Goal: Use online tool/utility: Utilize a website feature to perform a specific function

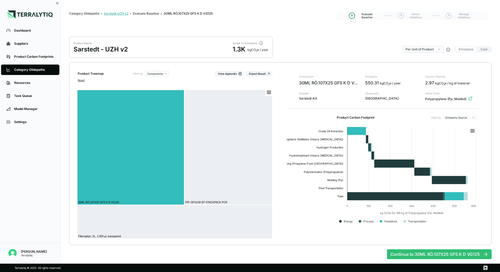
click at [114, 12] on div "Sarstedt UZH v2" at bounding box center [116, 14] width 25 height 4
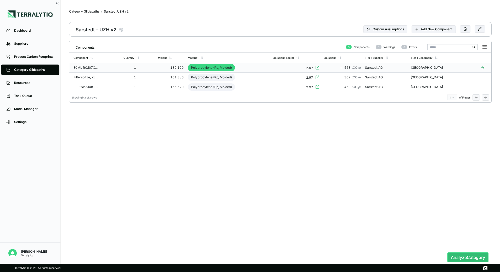
click at [101, 68] on td "30ML RÖ.107X25 GFS K D VG125" at bounding box center [95, 68] width 52 height 10
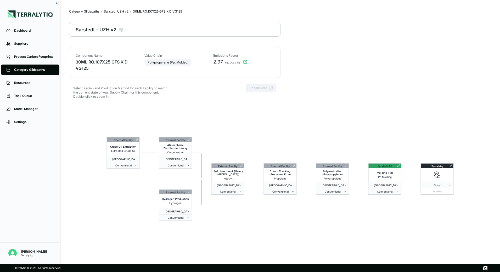
click at [380, 212] on div "External Facility Crude Oil Extraction Extracted Crude Oil Germany Conventional…" at bounding box center [280, 179] width 422 height 151
click at [280, 220] on div "External Facility Crude Oil Extraction Extracted Crude Oil Germany Conventional…" at bounding box center [280, 179] width 422 height 151
click at [321, 151] on div "External Facility Crude Oil Extraction Extracted Crude Oil Germany Conventional…" at bounding box center [280, 179] width 422 height 151
click at [397, 166] on icon at bounding box center [398, 165] width 3 height 3
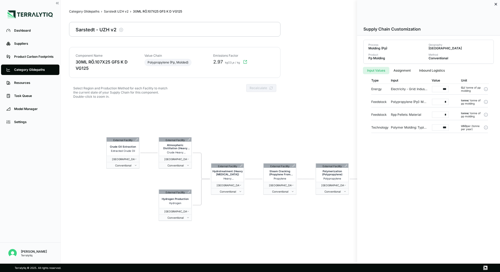
click at [304, 145] on div at bounding box center [250, 136] width 500 height 272
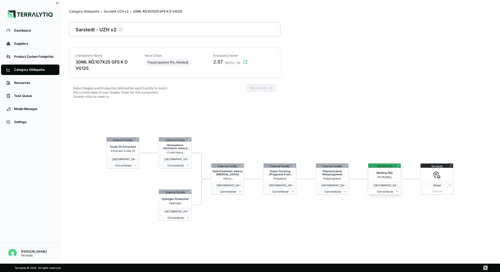
click at [389, 190] on span "Conventional" at bounding box center [383, 191] width 26 height 3
click at [388, 206] on div "Renewable Electricity (Ppa)" at bounding box center [388, 206] width 38 height 6
drag, startPoint x: 213, startPoint y: 61, endPoint x: 222, endPoint y: 61, distance: 9.1
click at [222, 61] on span "2.97" at bounding box center [218, 62] width 10 height 6
click at [226, 85] on div "Select Region and Production Method for each Facility to match the current stat…" at bounding box center [174, 94] width 211 height 20
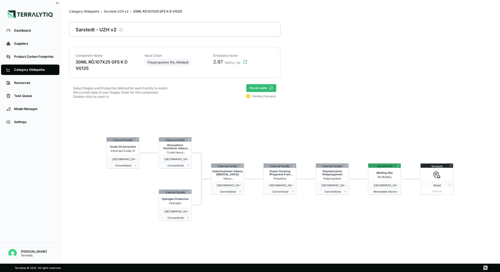
click at [260, 90] on button "Recalculate" at bounding box center [261, 88] width 30 height 8
drag, startPoint x: 212, startPoint y: 62, endPoint x: 222, endPoint y: 63, distance: 10.0
click at [222, 63] on div "2.14 kgCO₂e / kg" at bounding box center [242, 62] width 64 height 6
click at [224, 68] on div "Emissions Factor 2.14 kgCO₂e / kg" at bounding box center [243, 63] width 60 height 18
click at [399, 166] on icon at bounding box center [398, 165] width 3 height 3
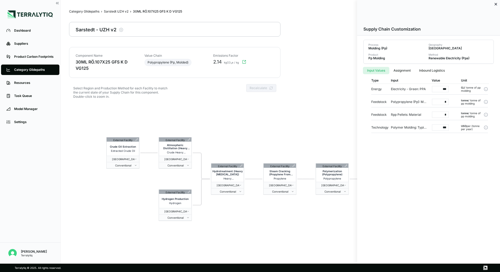
click at [344, 116] on div at bounding box center [250, 136] width 500 height 272
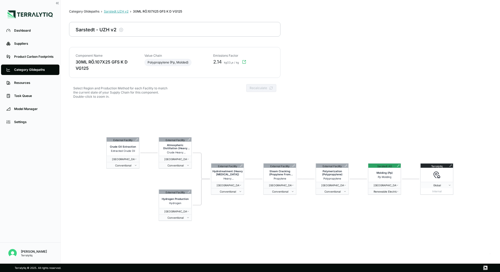
click at [115, 10] on div "Sarstedt UZH v2" at bounding box center [116, 11] width 25 height 4
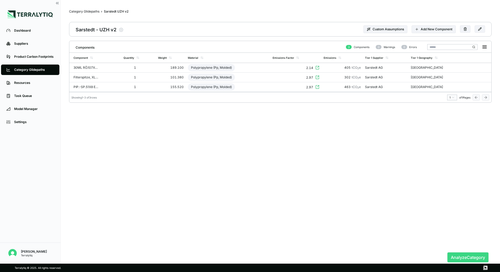
click at [455, 254] on button "Analyze Category" at bounding box center [467, 258] width 41 height 10
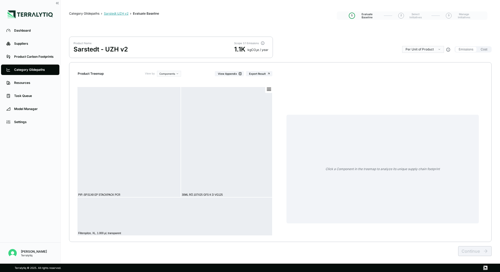
click at [112, 14] on div "Sarstedt UZH v2" at bounding box center [116, 14] width 25 height 4
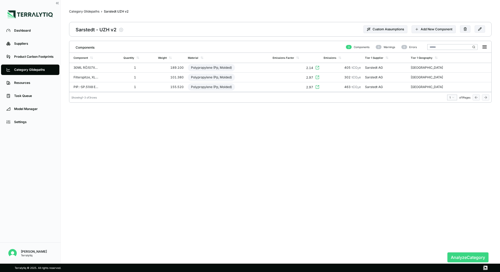
click at [467, 259] on button "Analyze Category" at bounding box center [467, 258] width 41 height 10
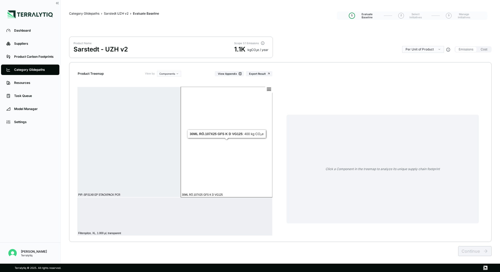
click at [205, 175] on rect at bounding box center [226, 142] width 91 height 111
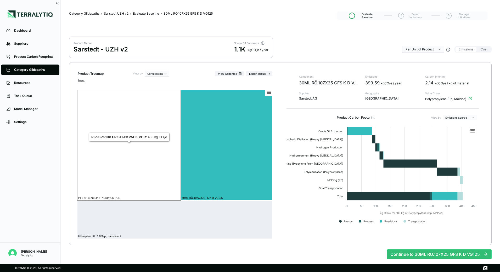
click at [152, 179] on rect at bounding box center [129, 145] width 104 height 111
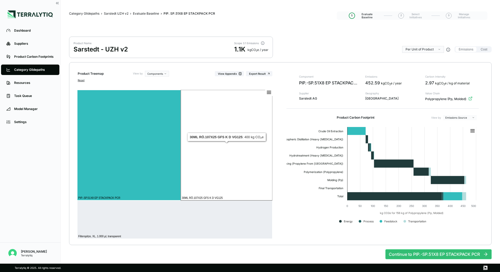
click at [208, 157] on rect at bounding box center [226, 145] width 91 height 111
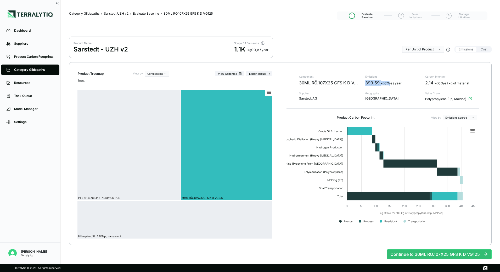
drag, startPoint x: 364, startPoint y: 83, endPoint x: 389, endPoint y: 85, distance: 25.4
click at [390, 85] on div "Component 30ML RÖ.107X25 GFS K D VG125 Supplier Supplier Sarstedt AG Emissions …" at bounding box center [389, 88] width 180 height 27
drag, startPoint x: 425, startPoint y: 83, endPoint x: 439, endPoint y: 84, distance: 13.3
click at [439, 84] on div "2.14 kgCO 2 e / kg of material" at bounding box center [452, 83] width 54 height 6
click at [123, 14] on div "Sarstedt UZH v2" at bounding box center [116, 14] width 25 height 4
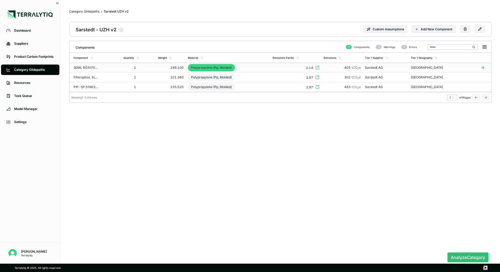
click at [125, 68] on div "1" at bounding box center [131, 68] width 17 height 4
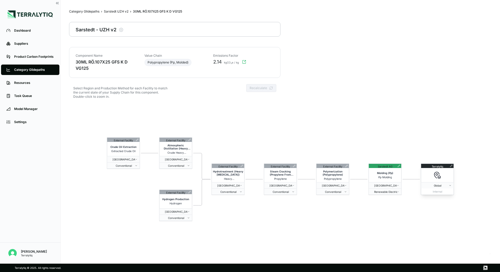
click at [450, 165] on icon at bounding box center [451, 166] width 3 height 3
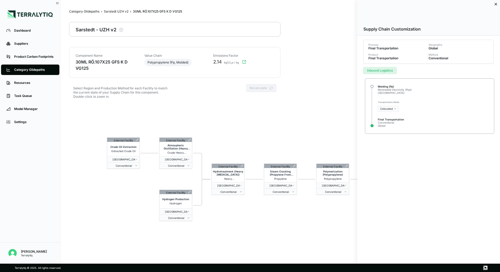
click at [393, 107] on html "Dashboard Suppliers Product Carbon Footprints Category Glidepaths Resources Tas…" at bounding box center [250, 136] width 500 height 272
click at [388, 117] on div "Air Freight" at bounding box center [394, 117] width 31 height 6
click at [317, 128] on div at bounding box center [250, 136] width 500 height 272
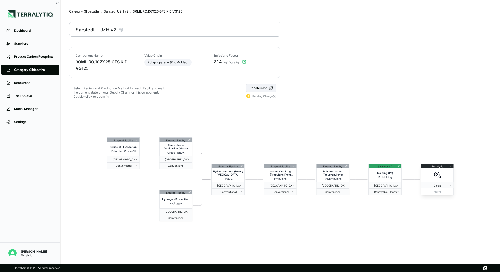
click at [450, 165] on icon at bounding box center [451, 166] width 3 height 3
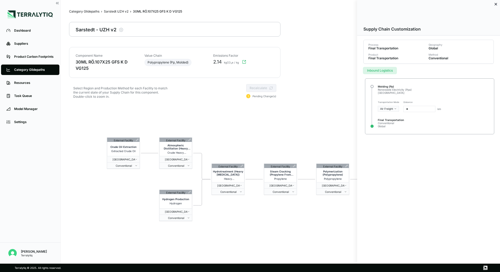
drag, startPoint x: 413, startPoint y: 109, endPoint x: 400, endPoint y: 110, distance: 12.8
click at [400, 110] on div "Transportation Mode Air Freight Distance * km" at bounding box center [429, 106] width 116 height 20
type input "****"
click at [341, 133] on div at bounding box center [250, 136] width 500 height 272
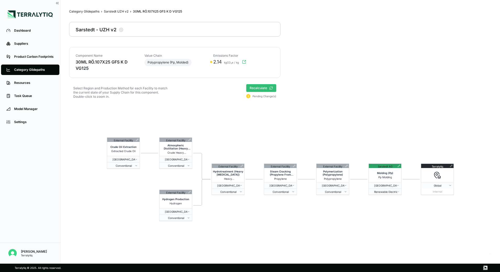
click at [264, 91] on button "Recalculate" at bounding box center [261, 88] width 30 height 8
click at [115, 12] on div "Sarstedt UZH v2" at bounding box center [116, 11] width 25 height 4
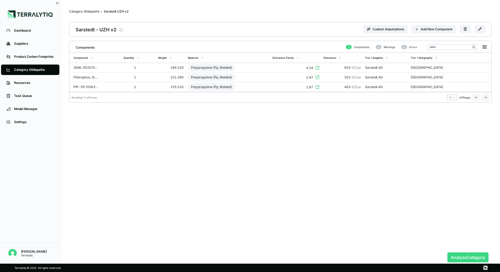
click at [455, 253] on button "Analyze Category" at bounding box center [467, 258] width 41 height 10
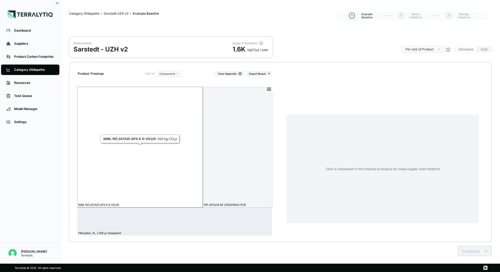
click at [160, 158] on rect at bounding box center [139, 147] width 125 height 121
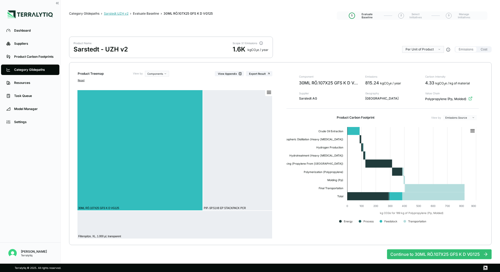
click at [112, 13] on div "Sarstedt UZH v2" at bounding box center [116, 14] width 25 height 4
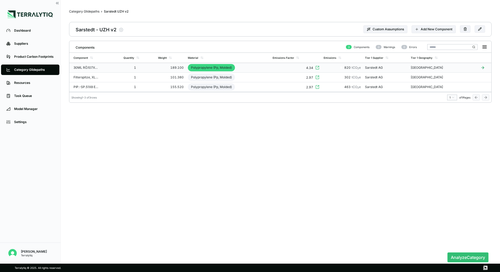
click at [141, 69] on td "1" at bounding box center [138, 68] width 35 height 10
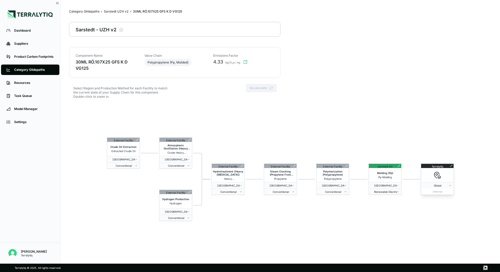
click at [450, 165] on icon at bounding box center [451, 166] width 3 height 3
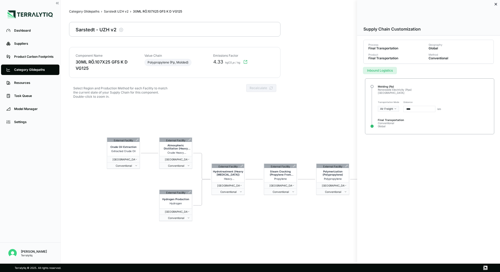
click at [391, 107] on html "Dashboard Suppliers Product Carbon Footprints Category Glidepaths Resources Tas…" at bounding box center [250, 136] width 500 height 272
click at [388, 130] on div "Road Truck" at bounding box center [394, 130] width 31 height 6
drag, startPoint x: 420, startPoint y: 107, endPoint x: 406, endPoint y: 109, distance: 14.2
click at [406, 109] on input "****" at bounding box center [420, 109] width 32 height 6
drag, startPoint x: 420, startPoint y: 108, endPoint x: 404, endPoint y: 108, distance: 15.2
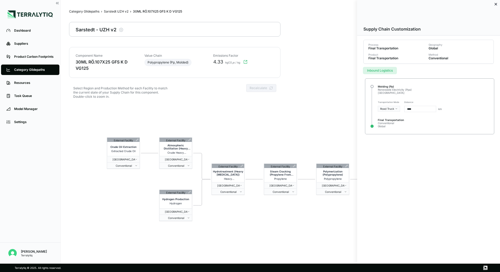
click at [404, 108] on input "****" at bounding box center [420, 109] width 32 height 6
type input "****"
click at [404, 136] on div "Process Final Transportation Geography Global Product Final Transportation Meth…" at bounding box center [428, 88] width 143 height 105
click at [302, 121] on div at bounding box center [250, 136] width 500 height 272
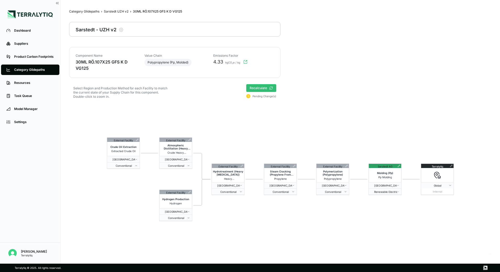
click at [253, 88] on button "Recalculate" at bounding box center [261, 88] width 30 height 8
click at [451, 166] on icon at bounding box center [451, 166] width 2 height 2
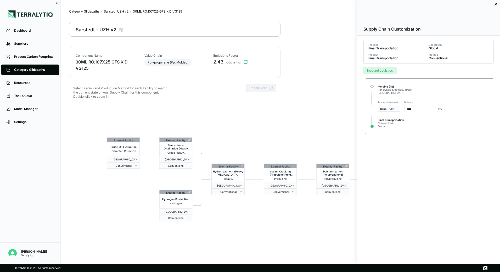
drag, startPoint x: 416, startPoint y: 110, endPoint x: 406, endPoint y: 110, distance: 10.2
click at [406, 110] on input "****" at bounding box center [420, 109] width 32 height 6
type input "***"
click at [350, 127] on div at bounding box center [250, 136] width 500 height 272
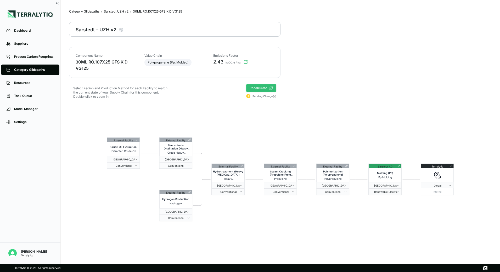
click at [261, 90] on button "Recalculate" at bounding box center [261, 88] width 30 height 8
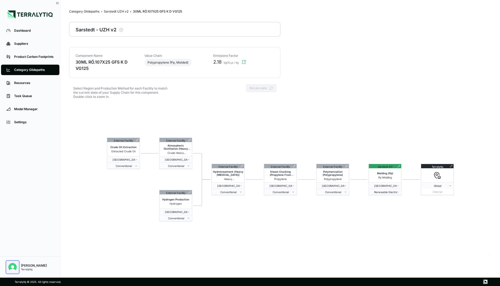
click at [12, 264] on img "Open user button" at bounding box center [12, 267] width 8 height 8
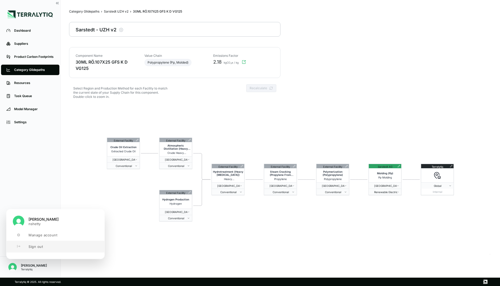
click at [34, 248] on span "Sign out" at bounding box center [35, 246] width 14 height 4
